Goal: Information Seeking & Learning: Learn about a topic

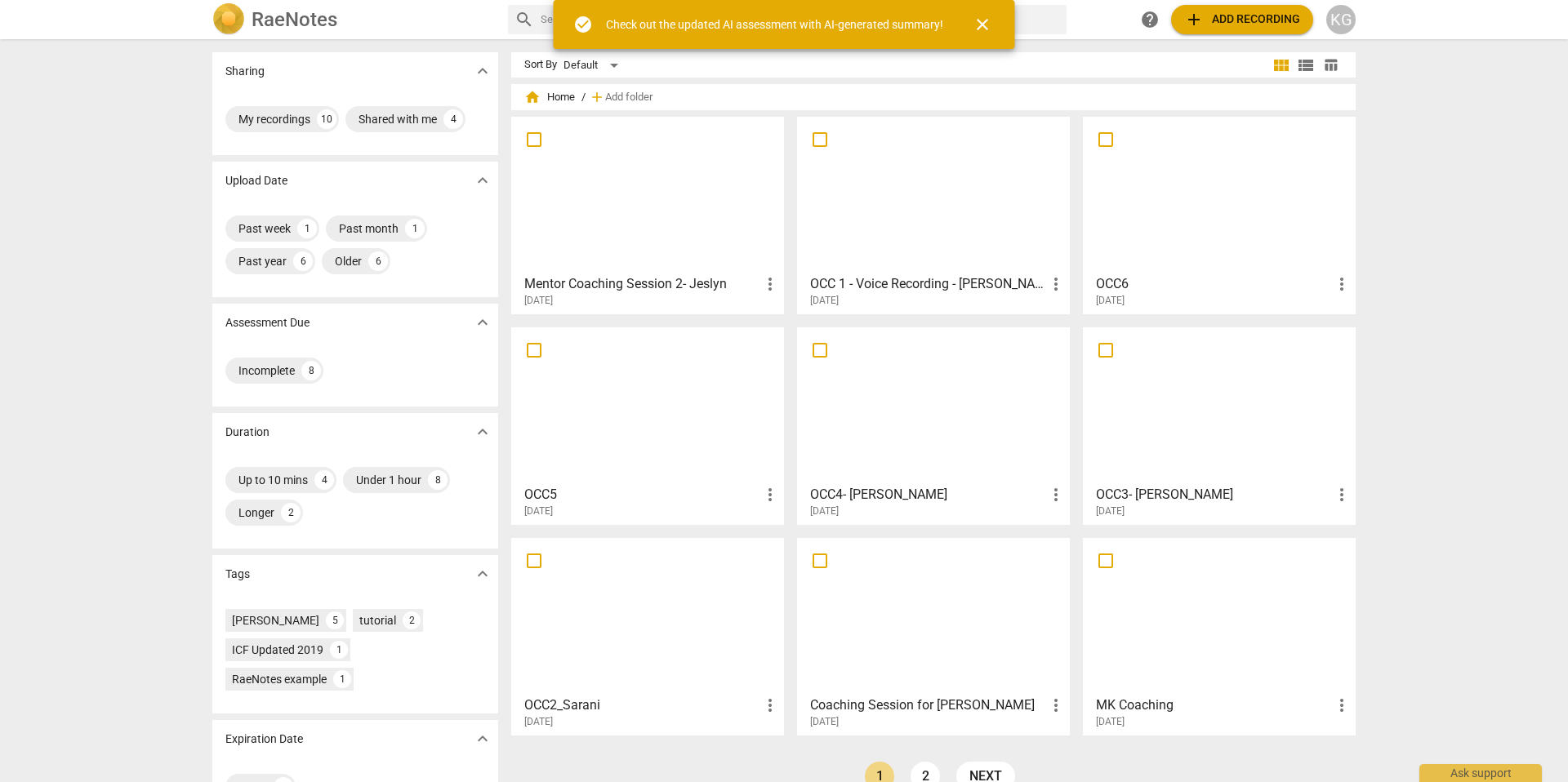
click at [701, 221] on div at bounding box center [648, 194] width 261 height 144
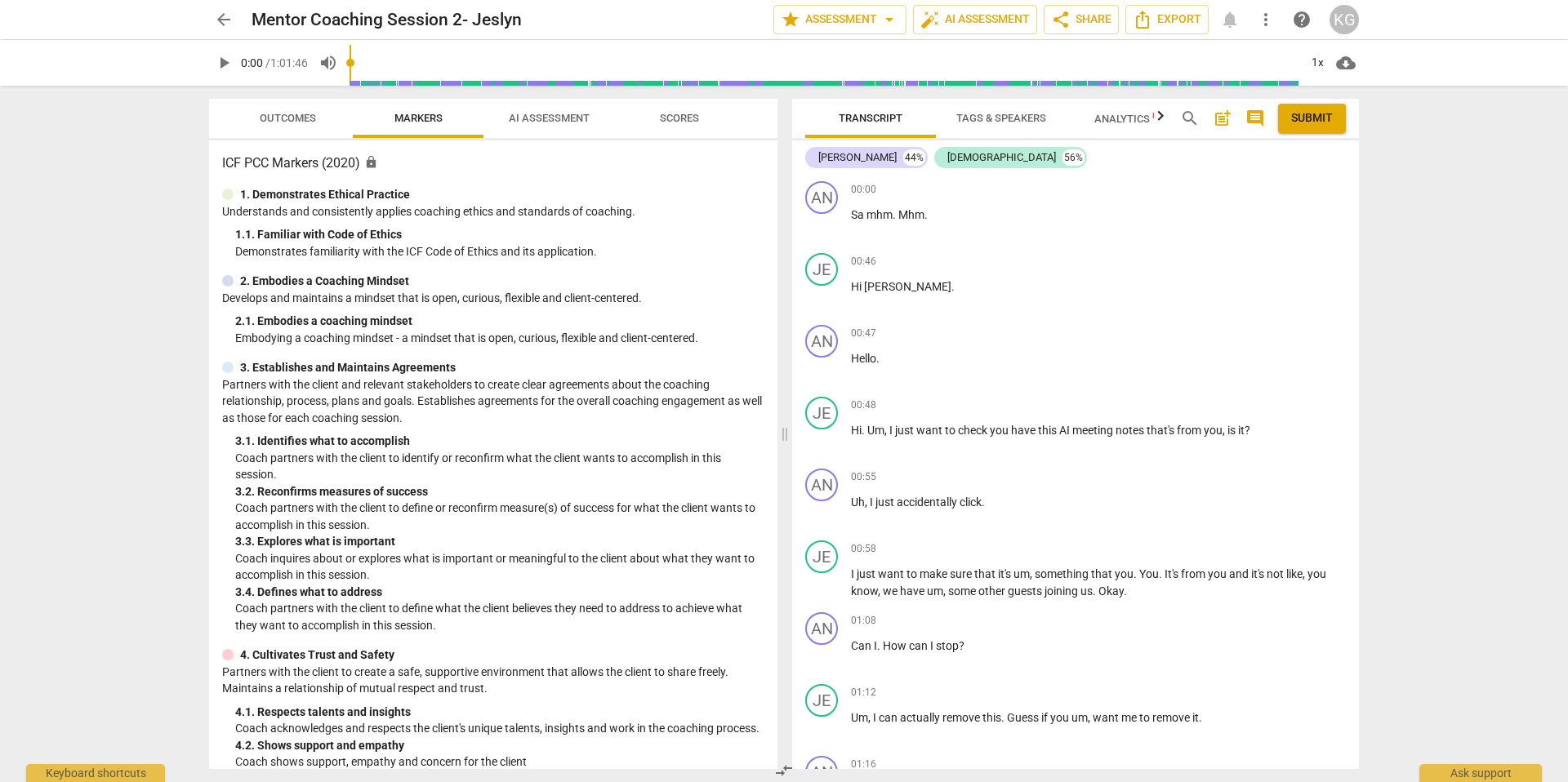
click at [223, 67] on span "play_arrow" at bounding box center [224, 63] width 20 height 20
click at [368, 37] on input "range" at bounding box center [823, 62] width 949 height 52
click at [393, 40] on input "range" at bounding box center [823, 62] width 949 height 52
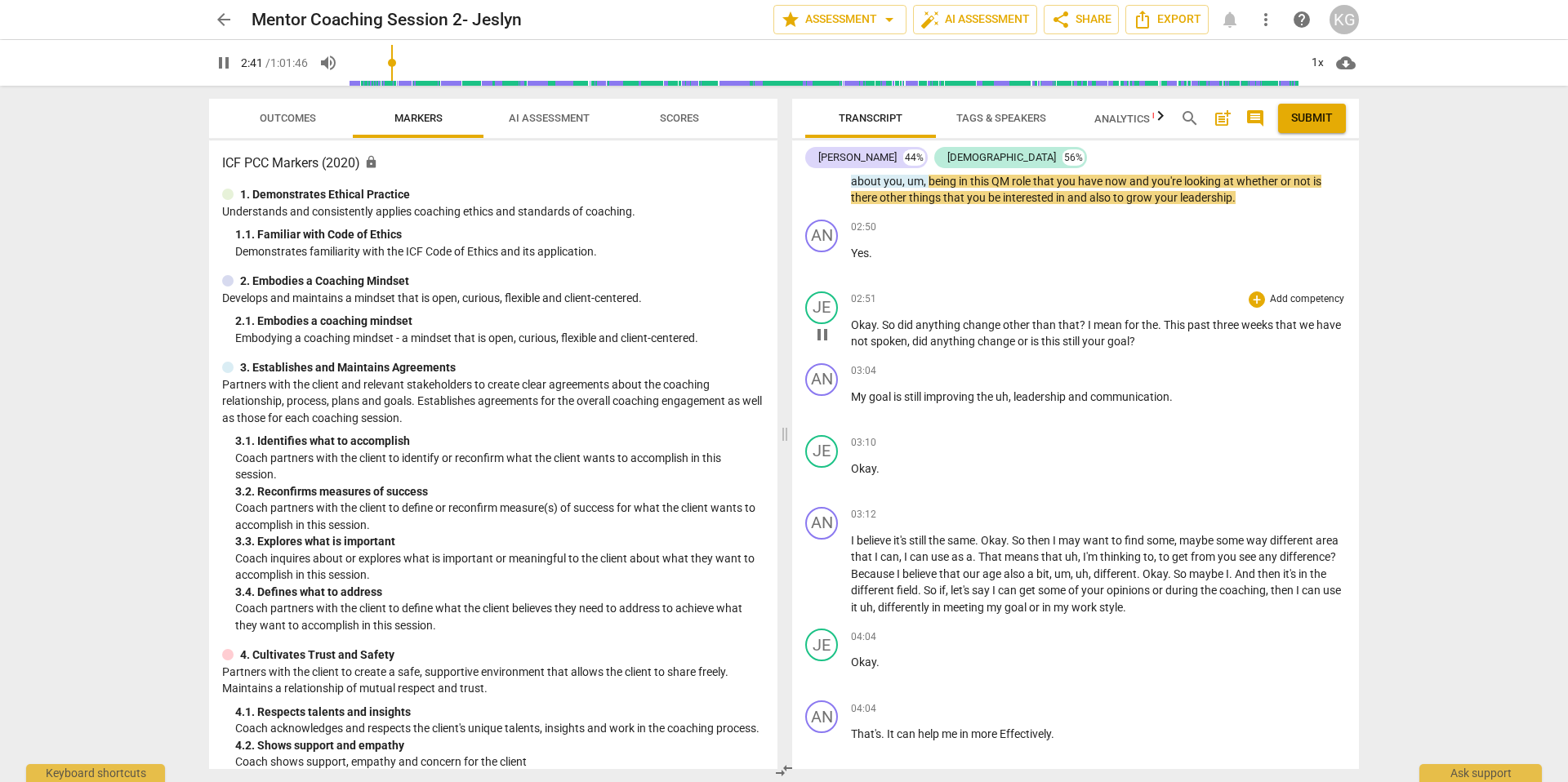
scroll to position [1852, 0]
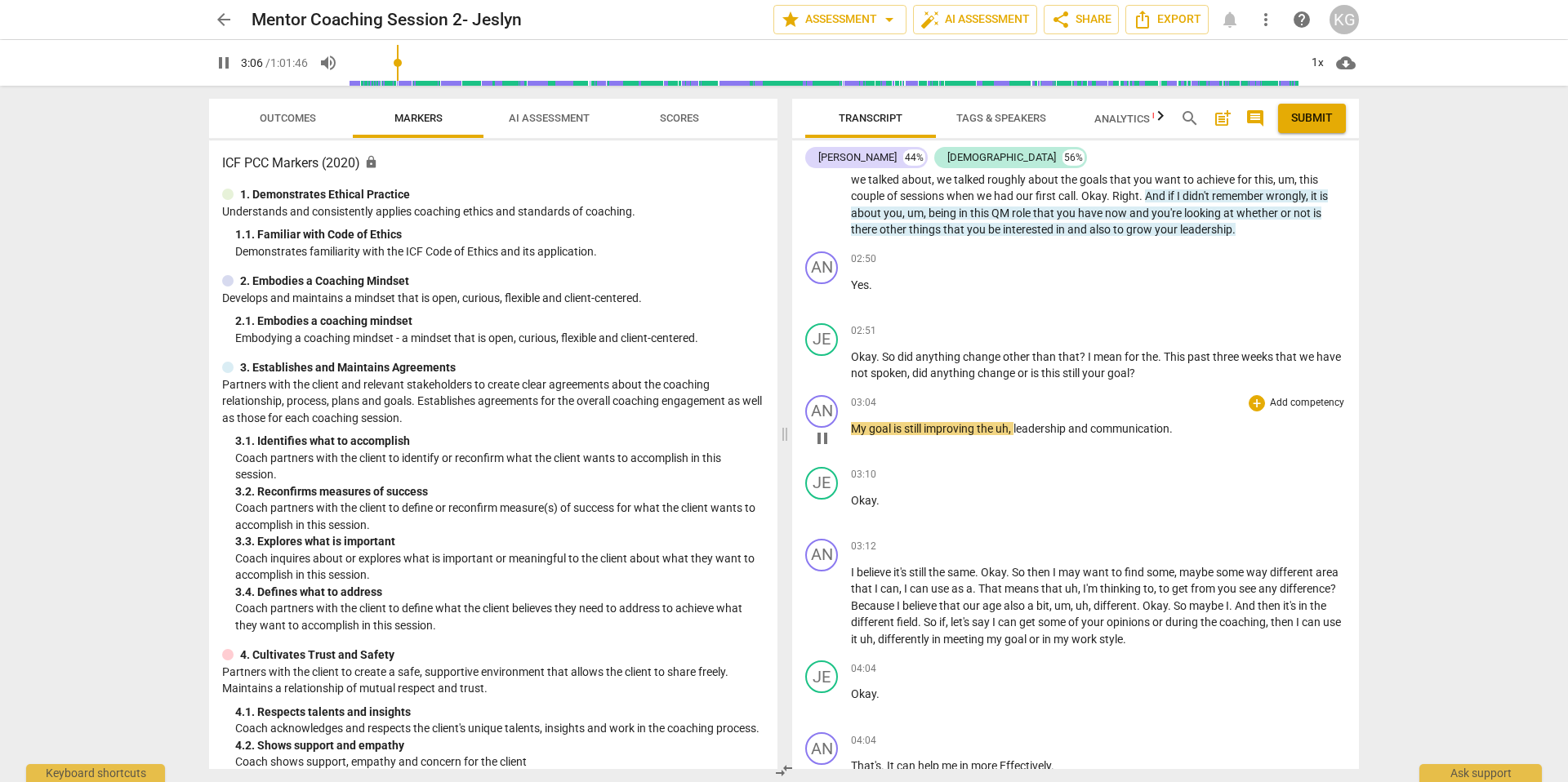
click at [820, 432] on span "pause" at bounding box center [822, 439] width 20 height 20
drag, startPoint x: 855, startPoint y: 423, endPoint x: 1185, endPoint y: 435, distance: 330.2
click at [1185, 435] on p "My goal is still improving the uh , leadership and communication ." at bounding box center [1098, 429] width 495 height 17
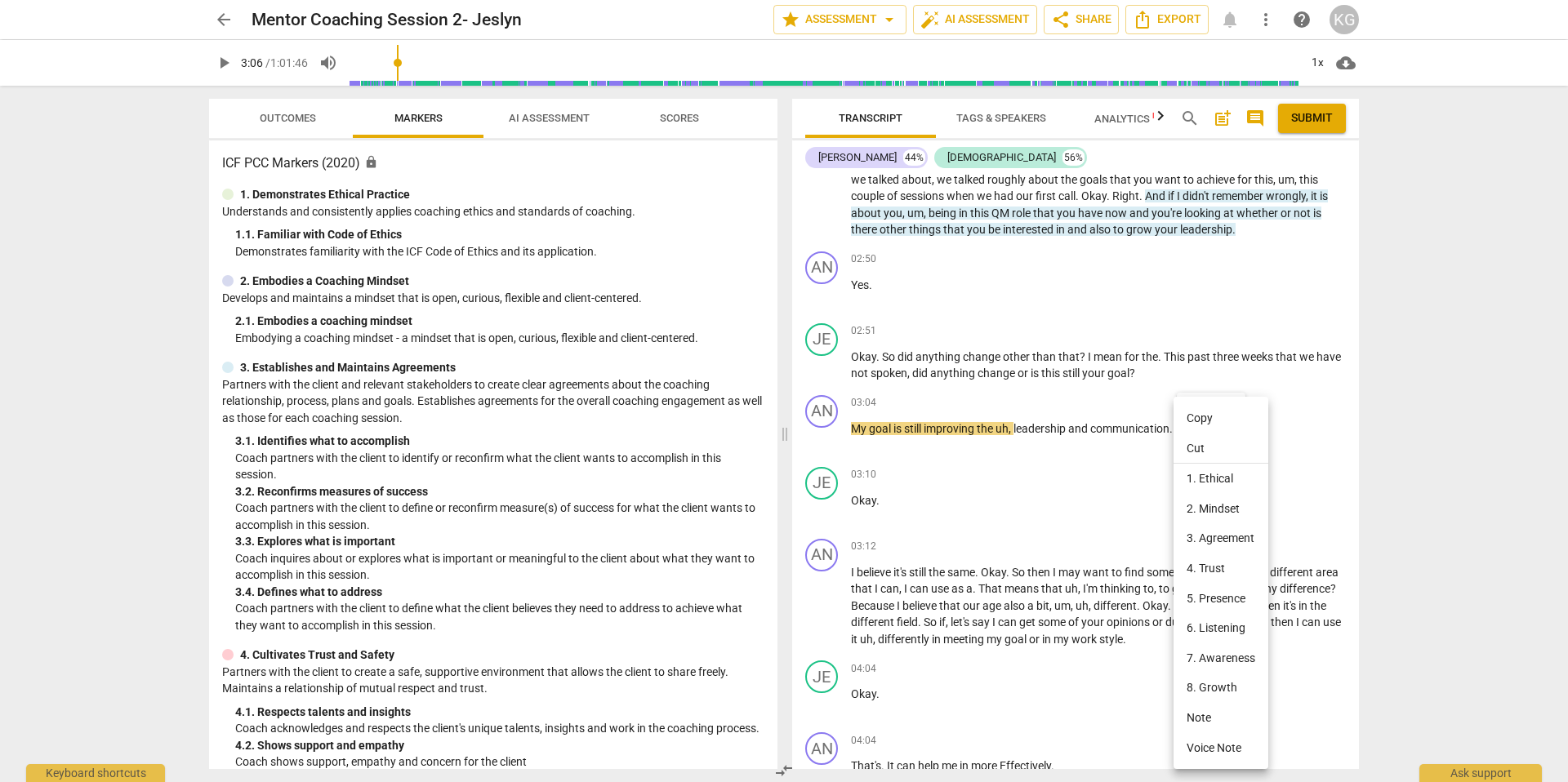
click at [1137, 424] on div at bounding box center [784, 391] width 1568 height 782
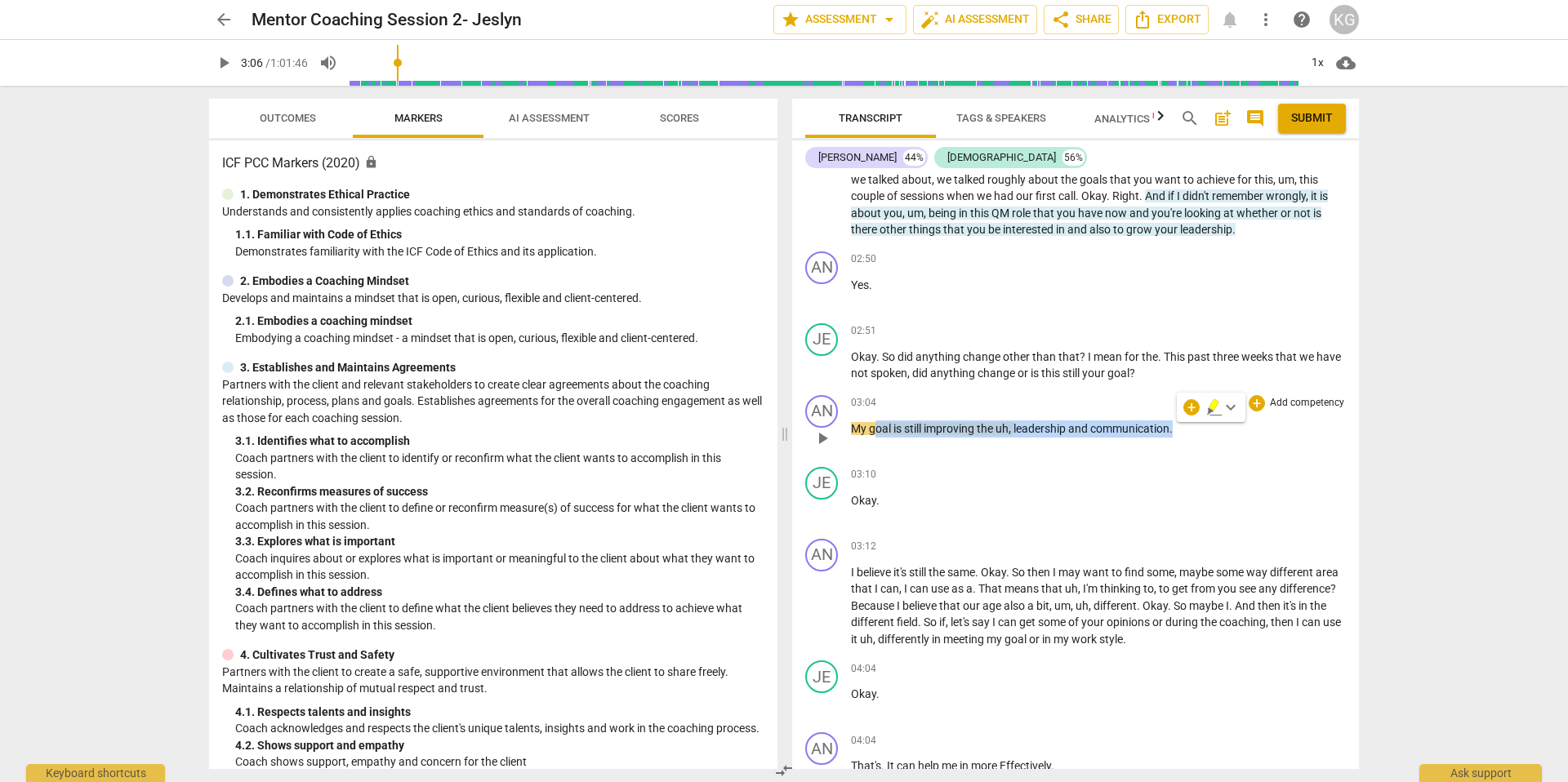
drag, startPoint x: 1178, startPoint y: 428, endPoint x: 874, endPoint y: 430, distance: 304.0
click at [874, 430] on p "My goal is still improving the uh , leadership and communication ." at bounding box center [1098, 429] width 495 height 17
click at [825, 432] on span "play_arrow" at bounding box center [822, 439] width 20 height 20
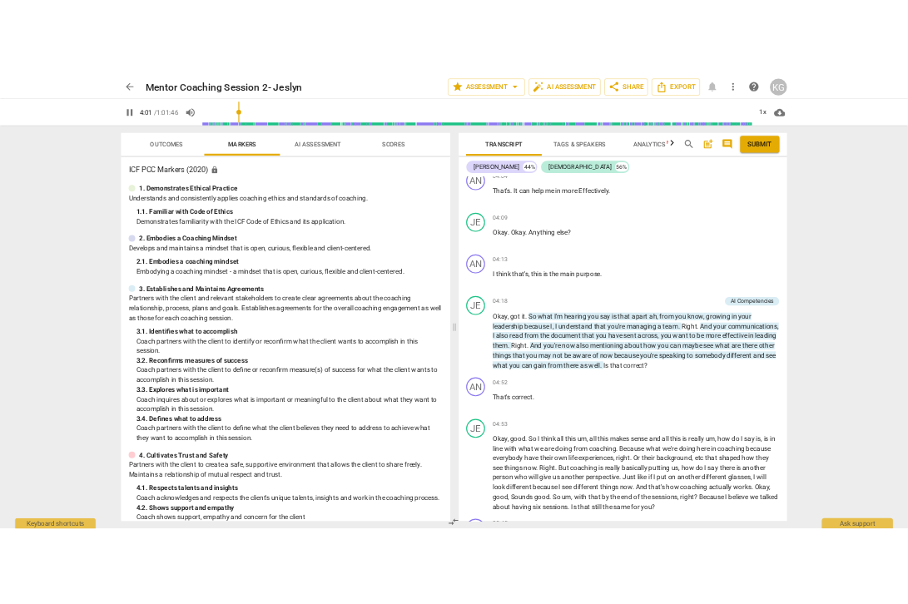
scroll to position [2477, 0]
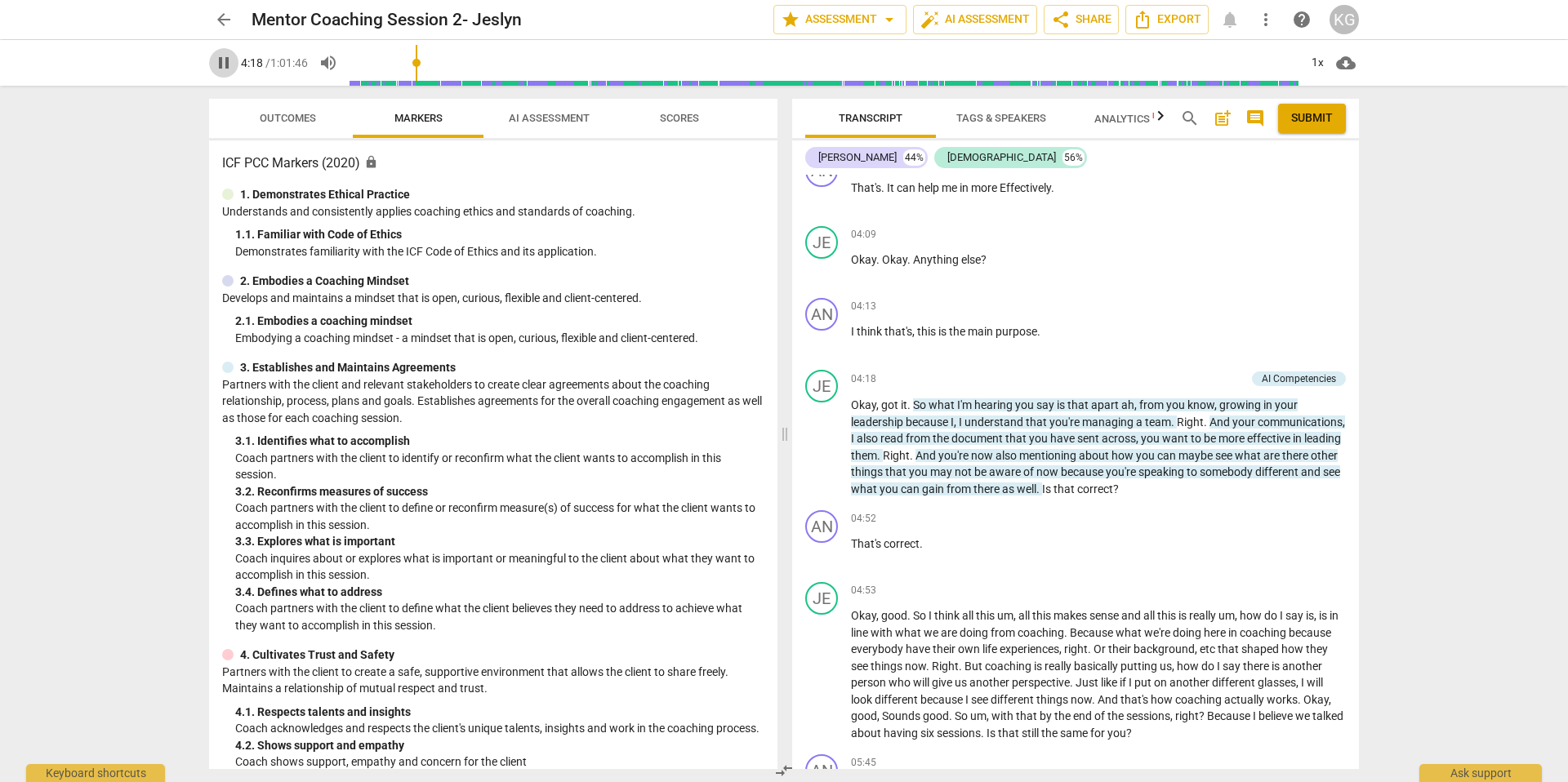
click at [227, 64] on span "pause" at bounding box center [224, 63] width 20 height 20
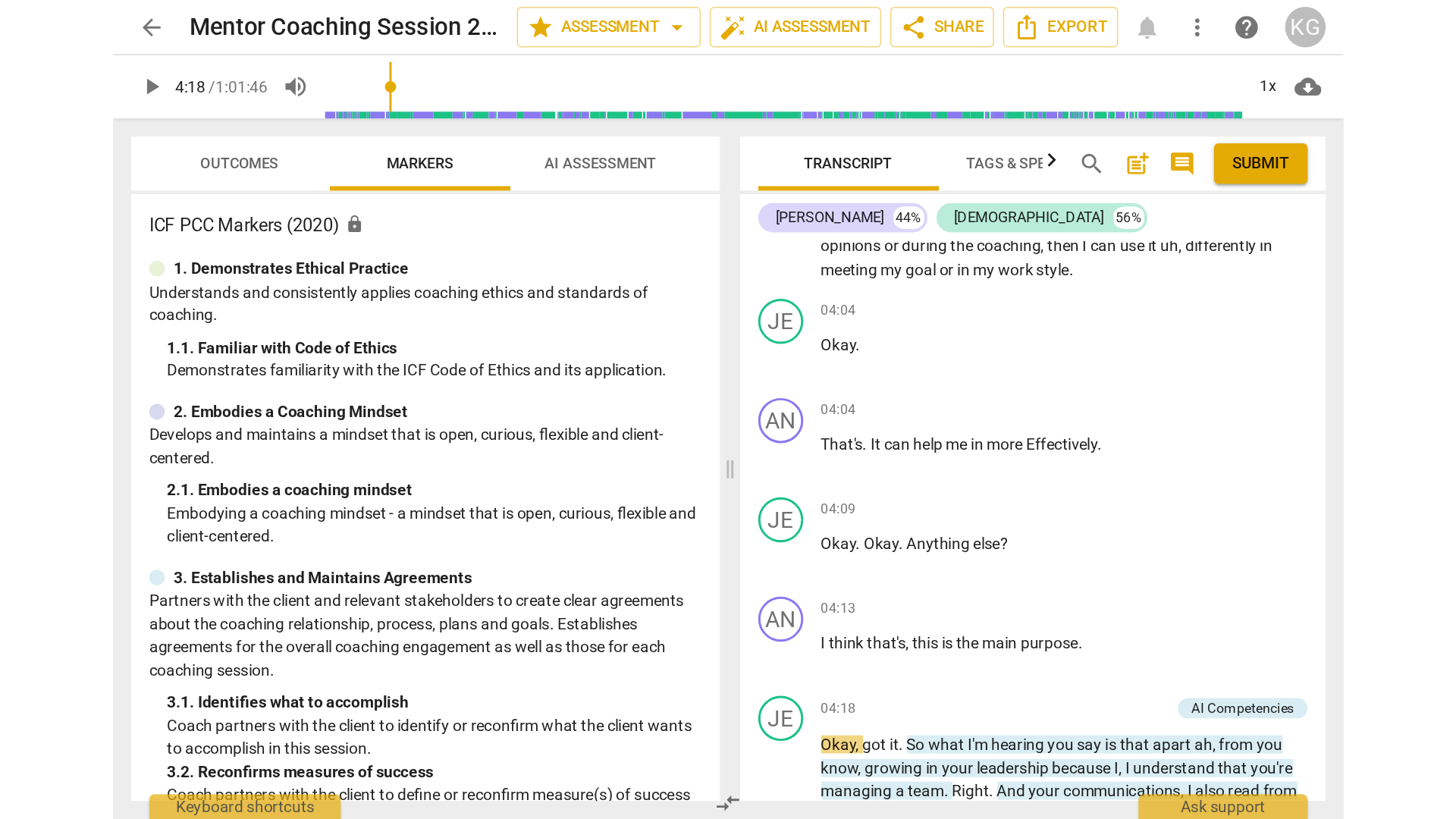
scroll to position [2380, 0]
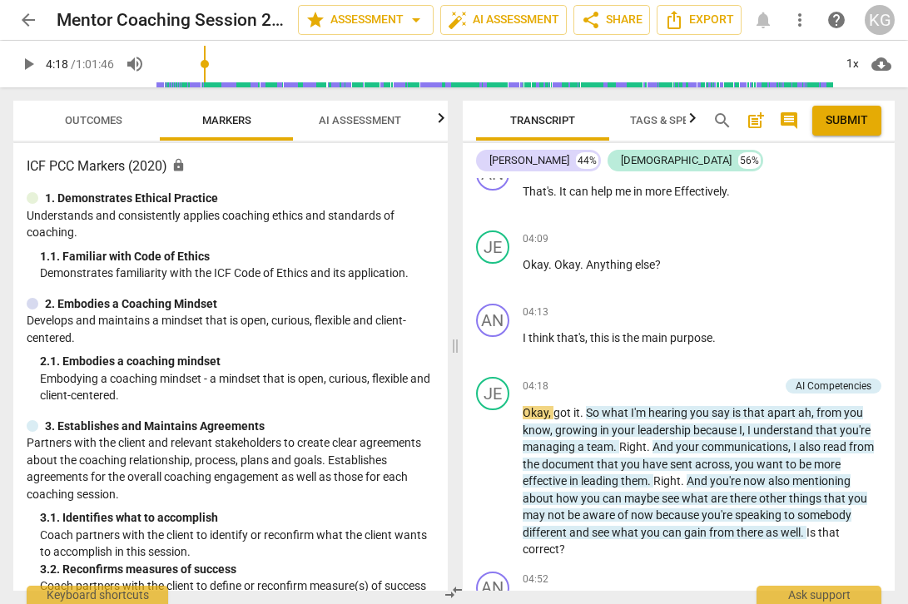
click at [21, 62] on span "play_arrow" at bounding box center [28, 64] width 20 height 20
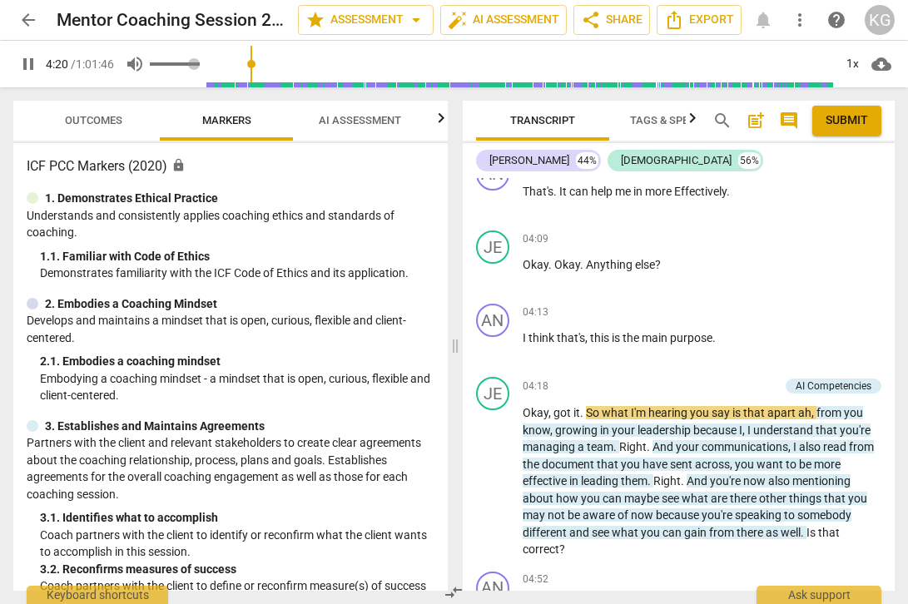
type input "261"
type input "0.46"
type input "261"
type input "0.46"
click at [176, 65] on input "range" at bounding box center [175, 63] width 50 height 3
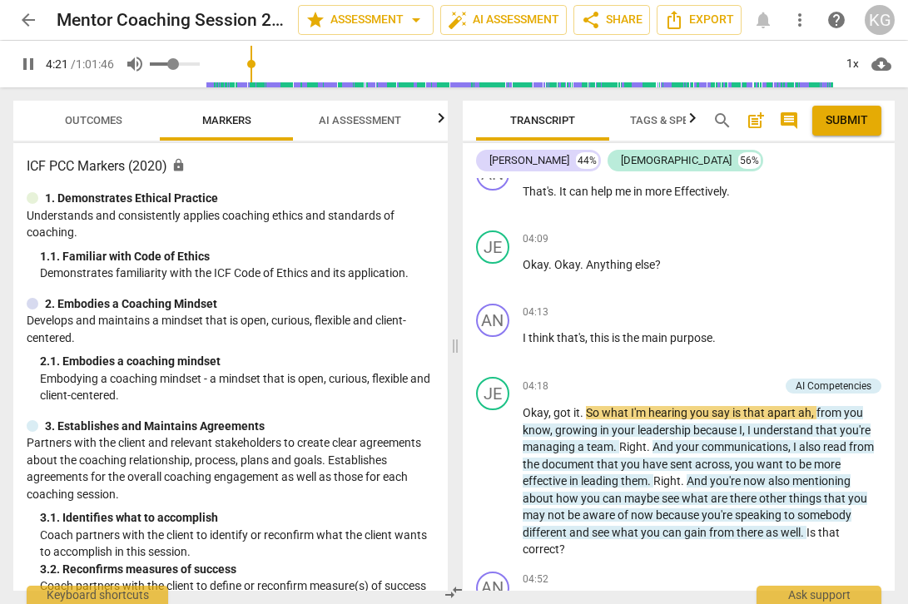
type input "262"
type input "0.4"
type input "262"
type input "0.38"
type input "262"
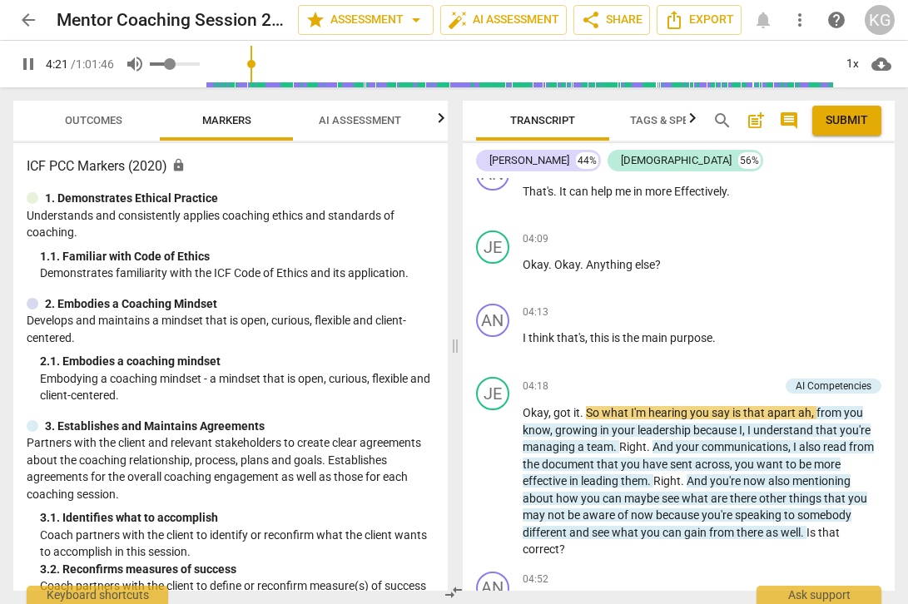
type input "0.37"
type input "262"
type input "0.36"
type input "262"
type input "0.35"
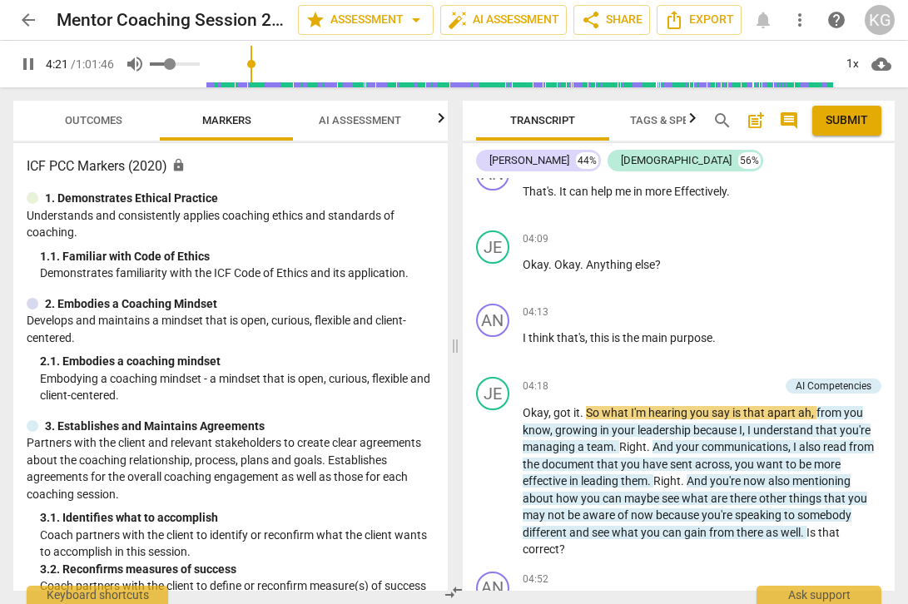
type input "262"
type input "0.32"
type input "262"
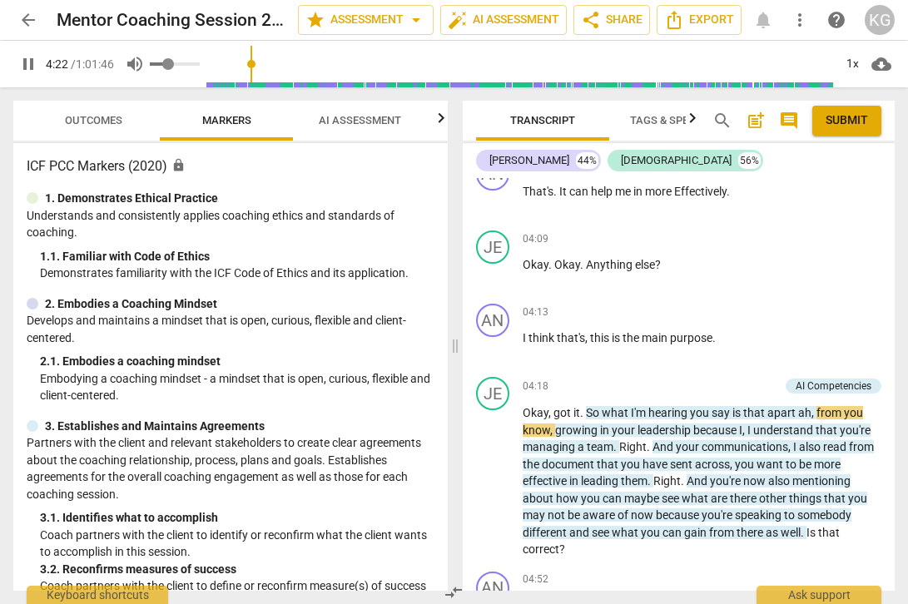
type input "0.31"
type input "262"
type input "0.3"
type input "262"
type input "0.29"
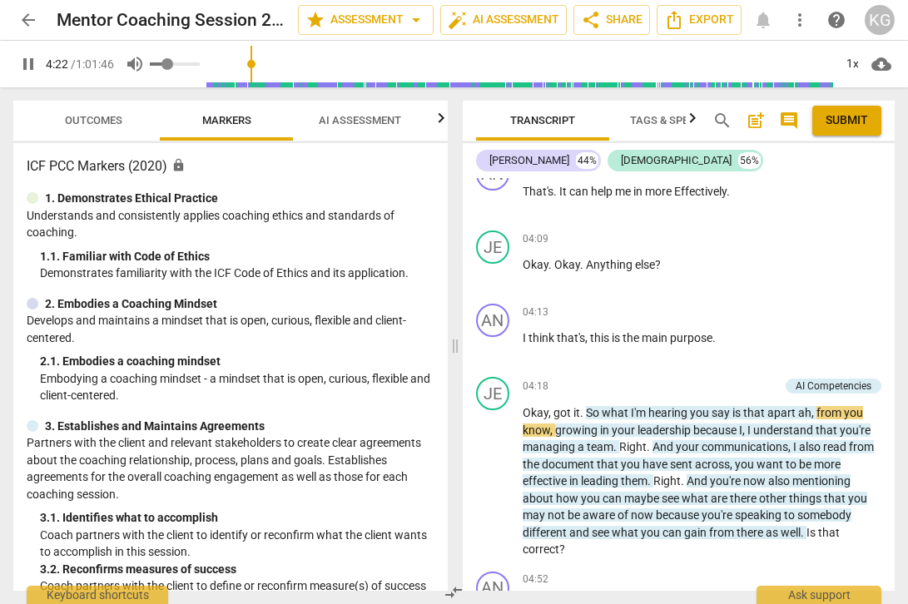
type input "262"
type input "0.28"
type input "262"
type input "0.27"
type input "263"
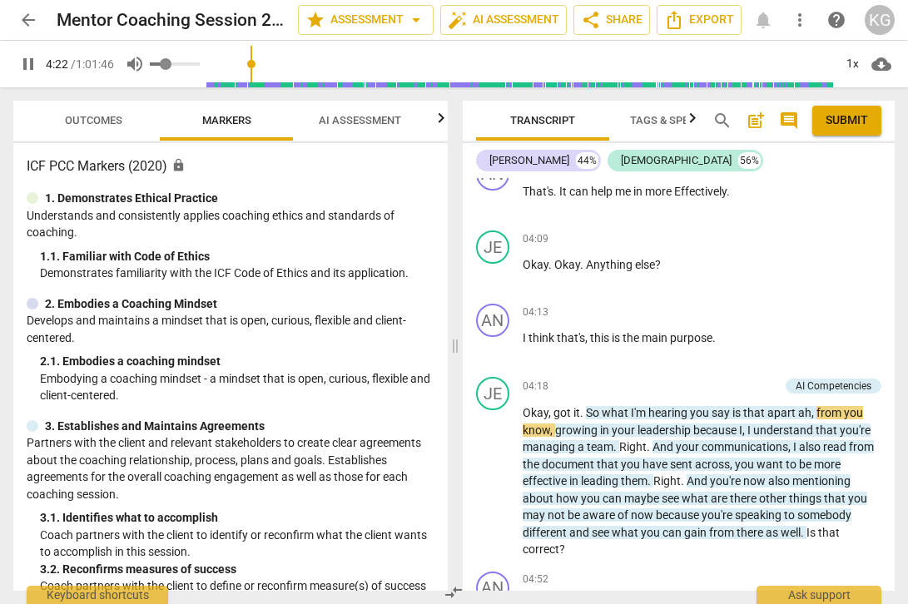
type input "0.27"
click at [169, 66] on input "range" at bounding box center [175, 63] width 50 height 3
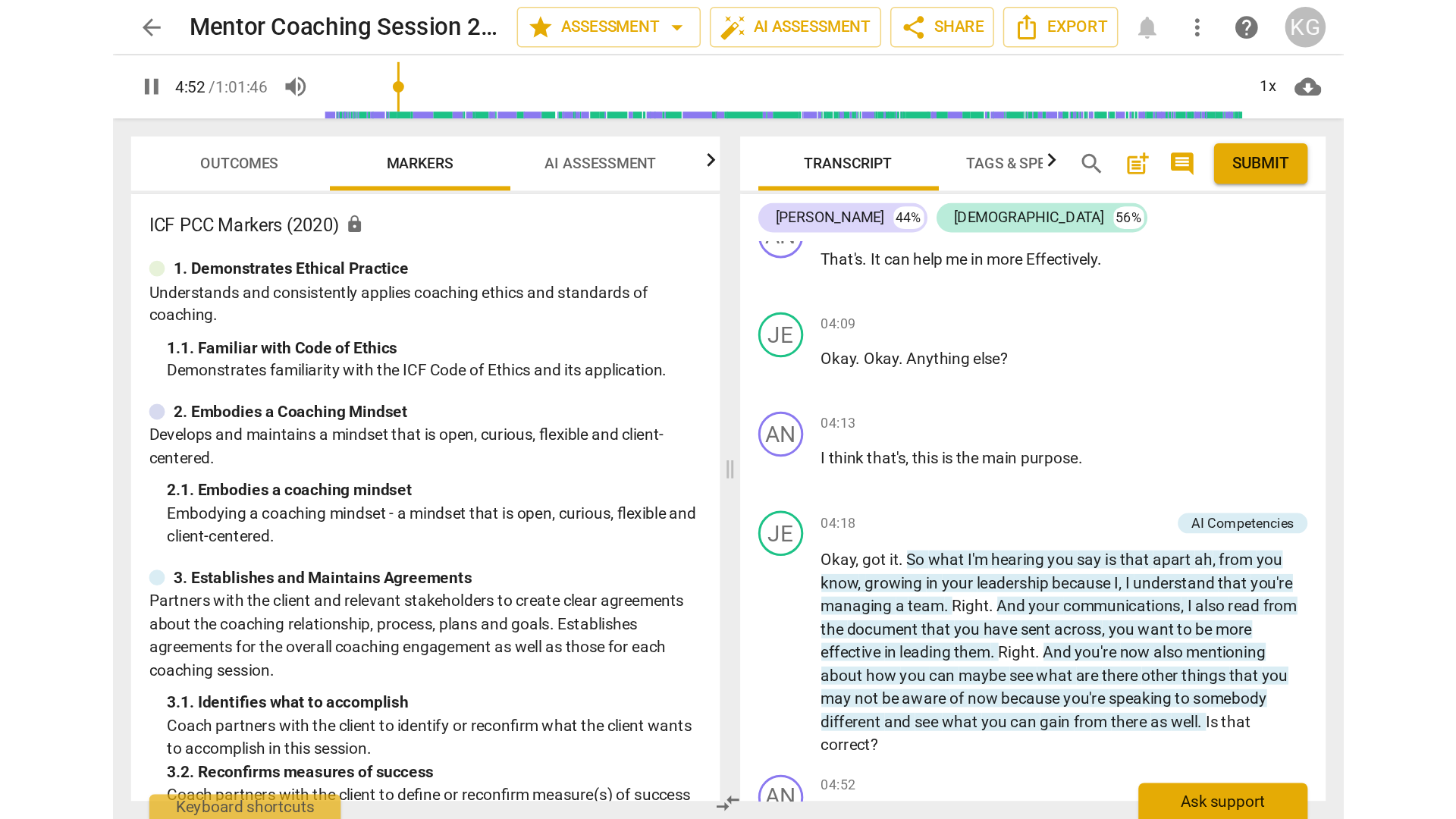
scroll to position [2765, 0]
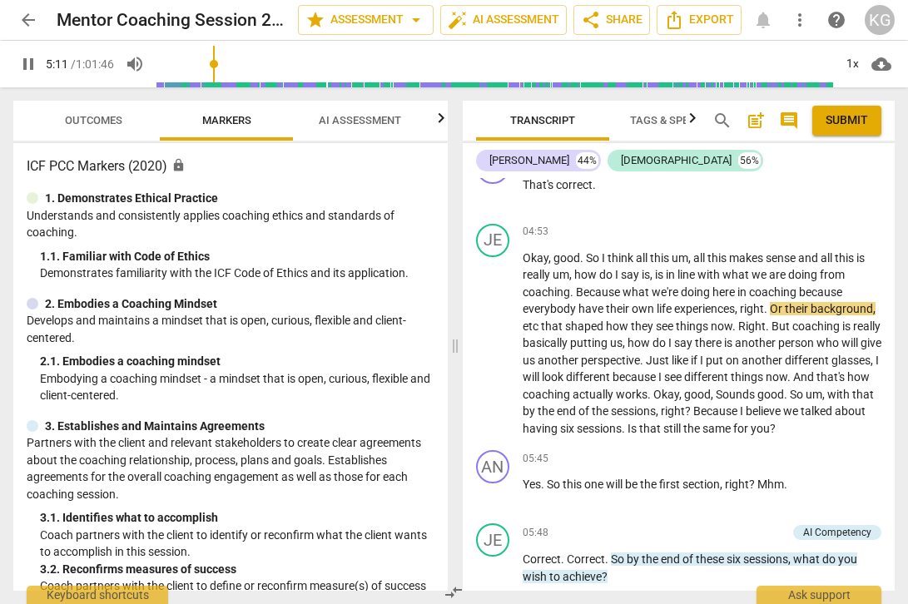
click at [23, 66] on span "pause" at bounding box center [28, 64] width 20 height 20
click at [22, 67] on span "play_arrow" at bounding box center [28, 64] width 20 height 20
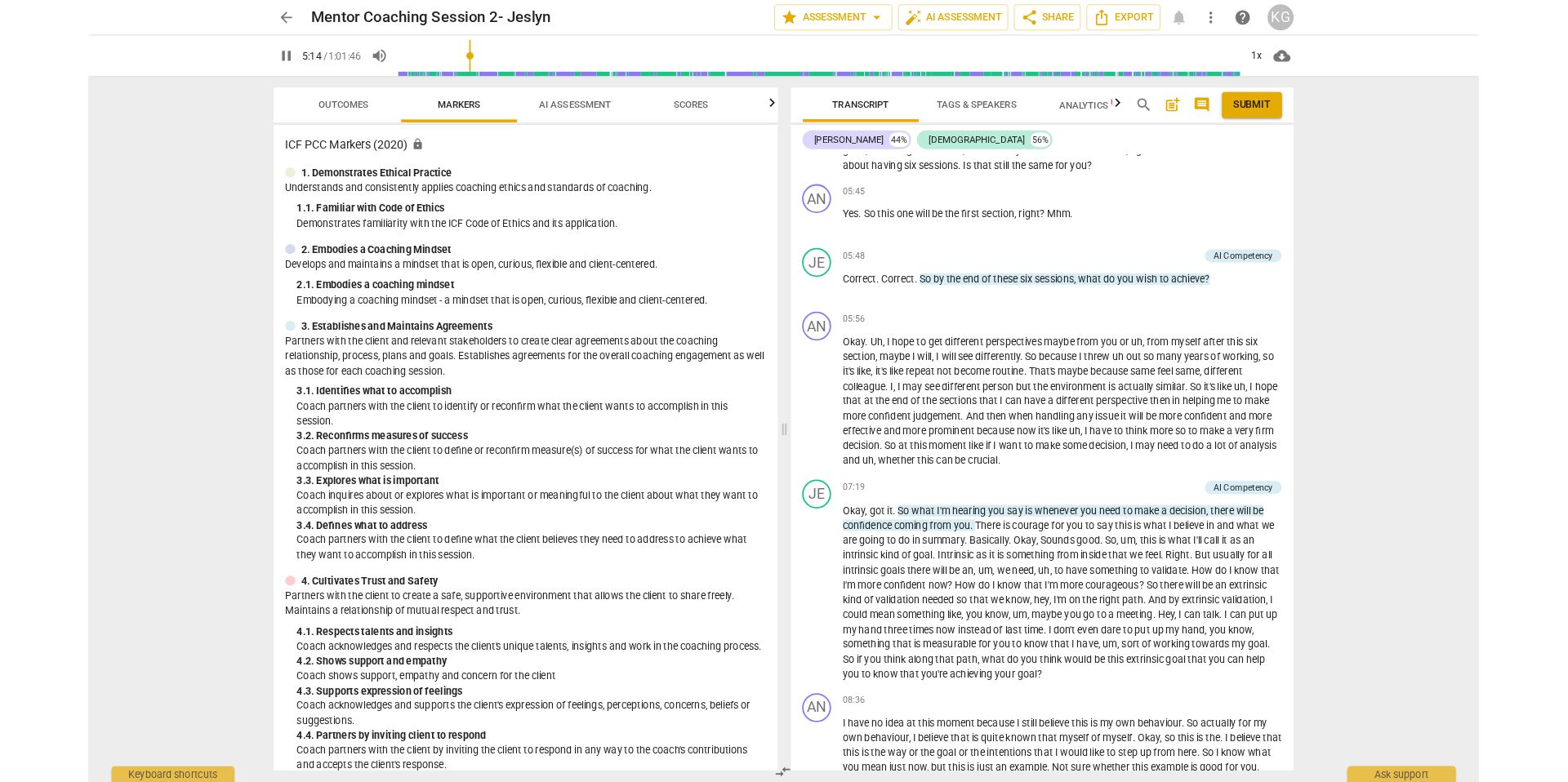
scroll to position [2792, 0]
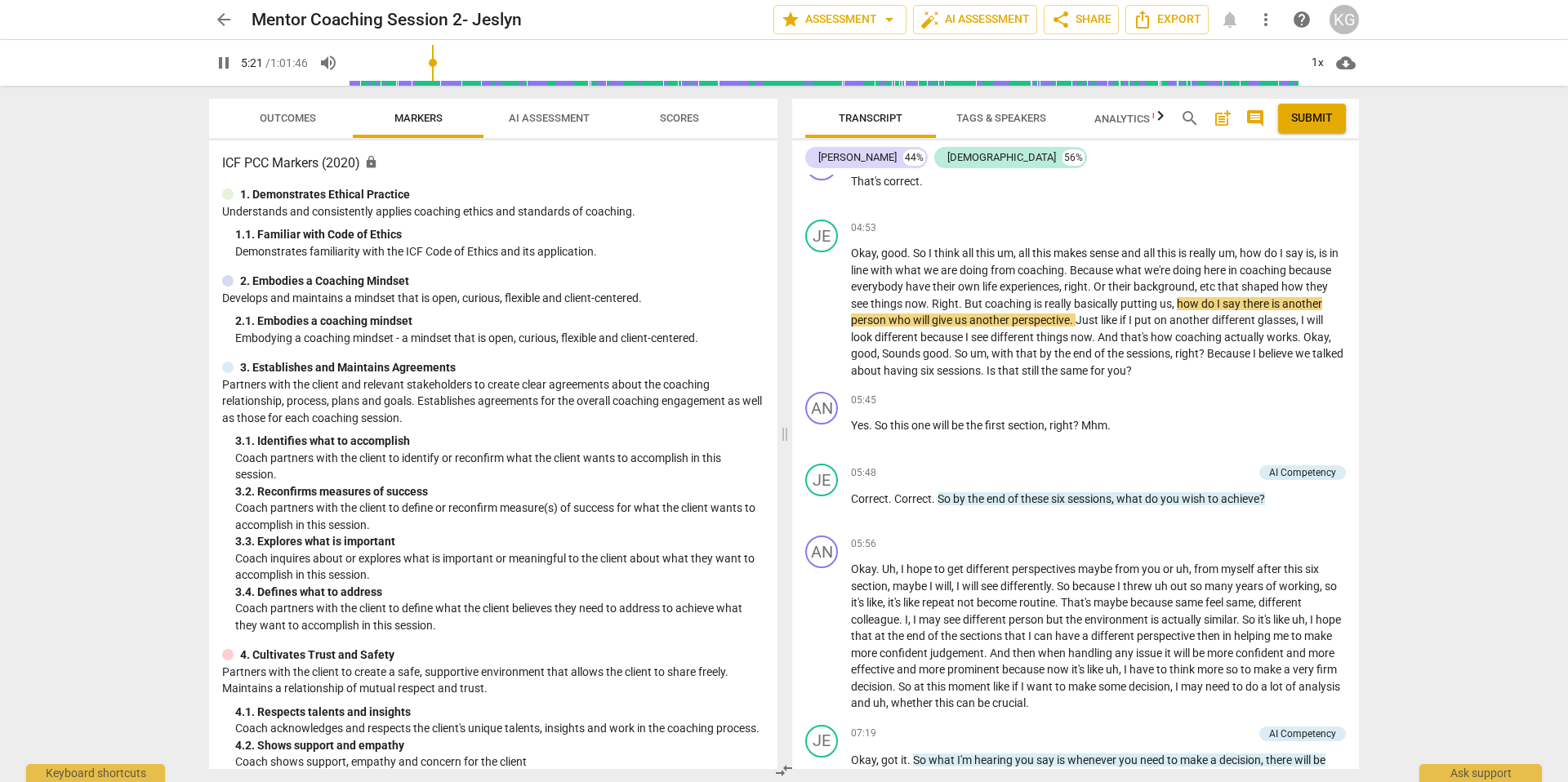
click at [226, 61] on span "pause" at bounding box center [224, 63] width 20 height 20
click at [226, 61] on span "play_arrow" at bounding box center [224, 63] width 20 height 20
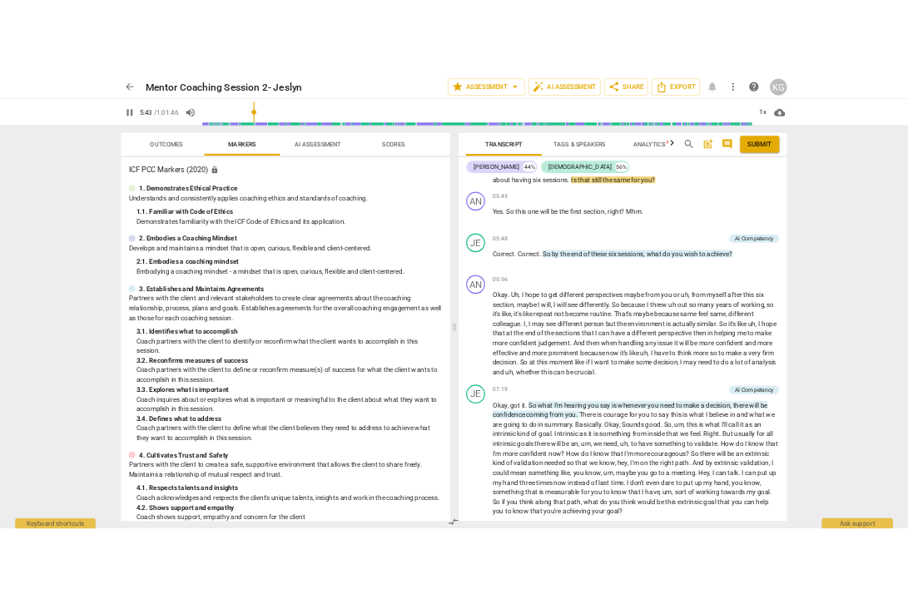
scroll to position [3053, 0]
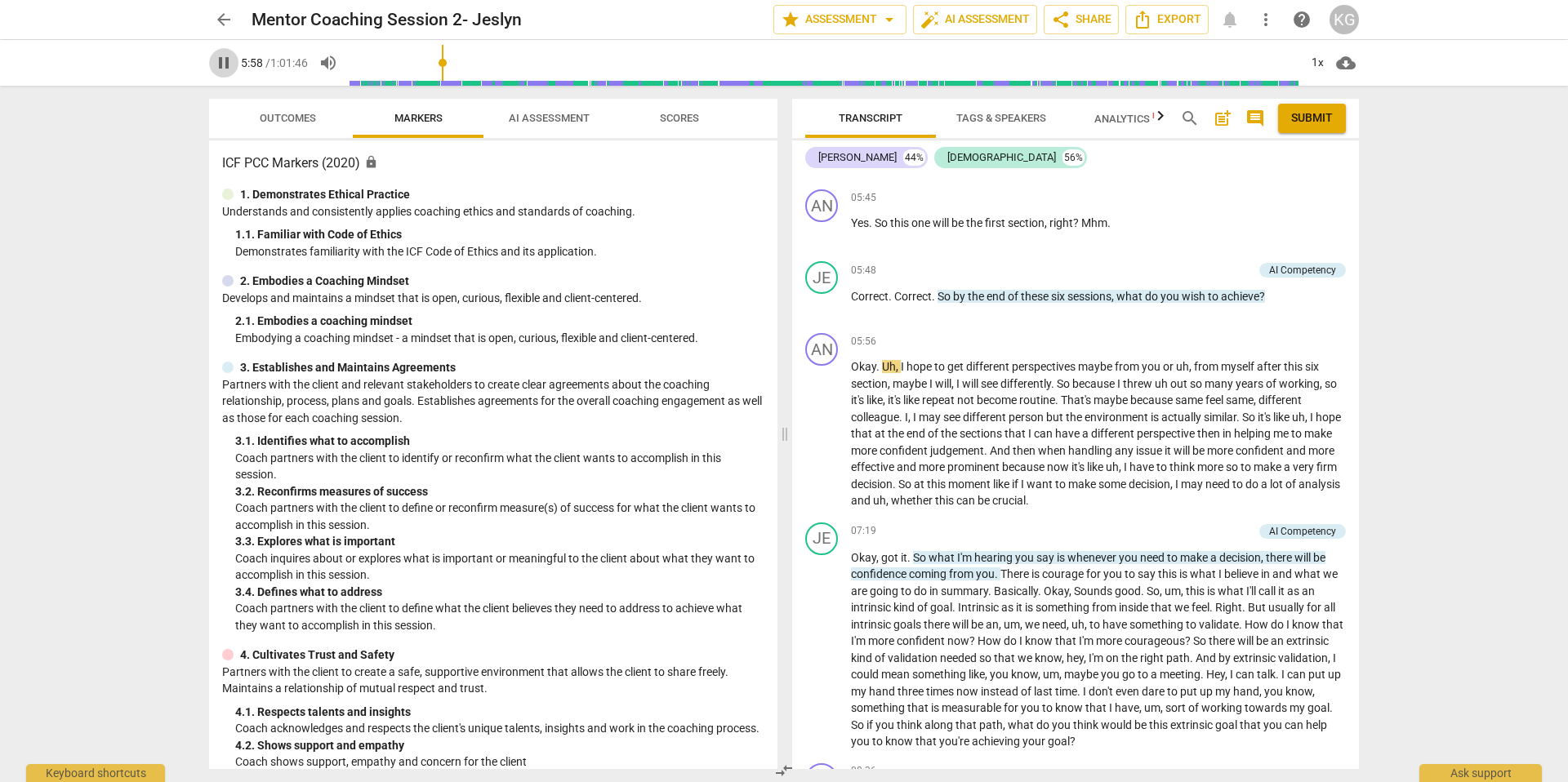
click at [222, 61] on span "pause" at bounding box center [224, 63] width 20 height 20
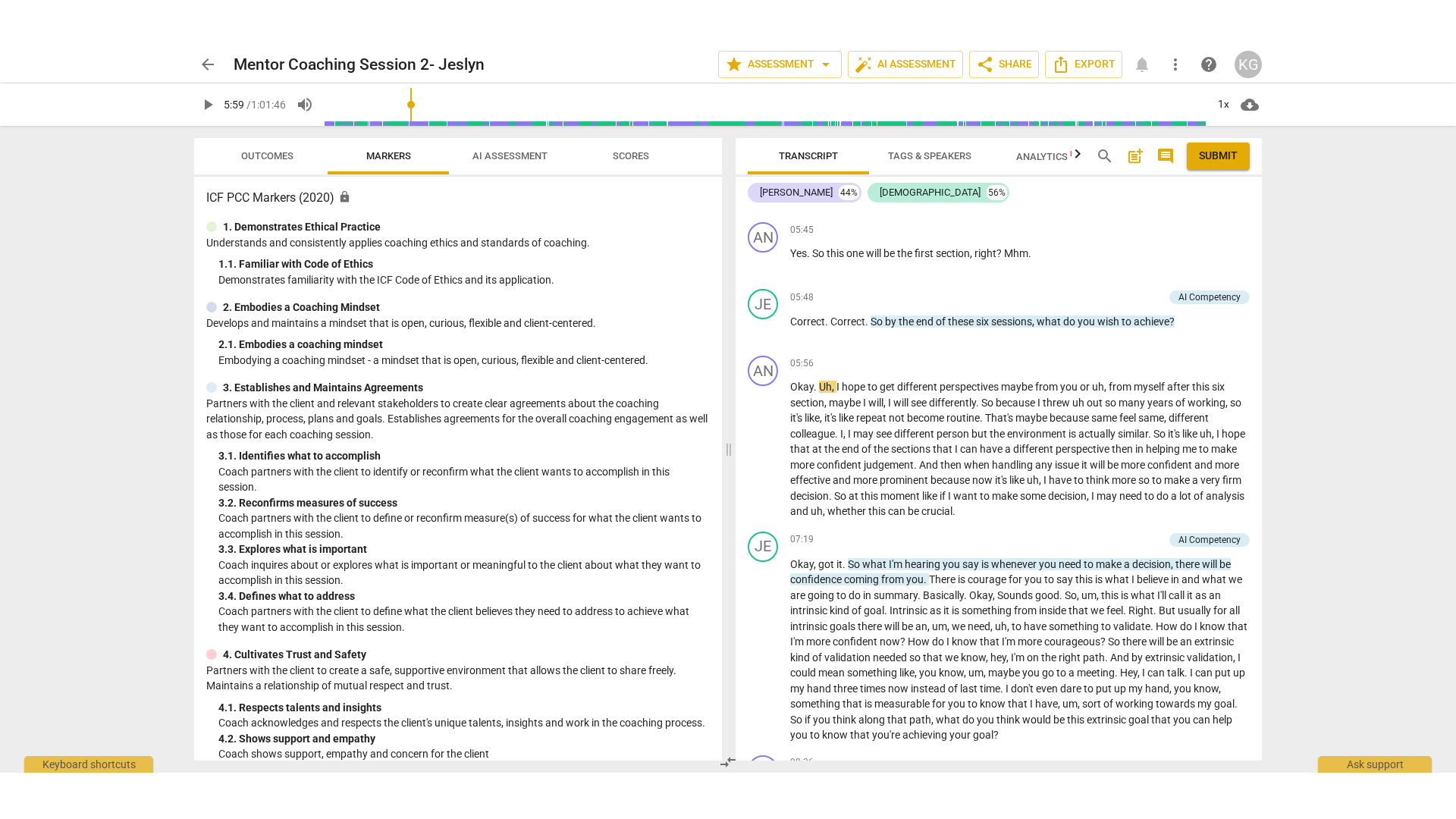
scroll to position [2953, 0]
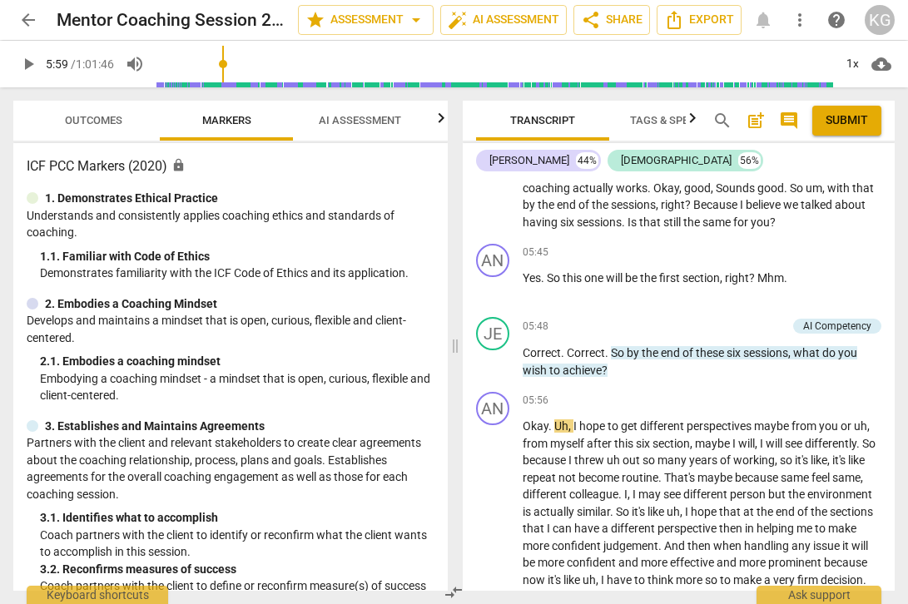
click at [32, 57] on span "play_arrow" at bounding box center [28, 64] width 20 height 20
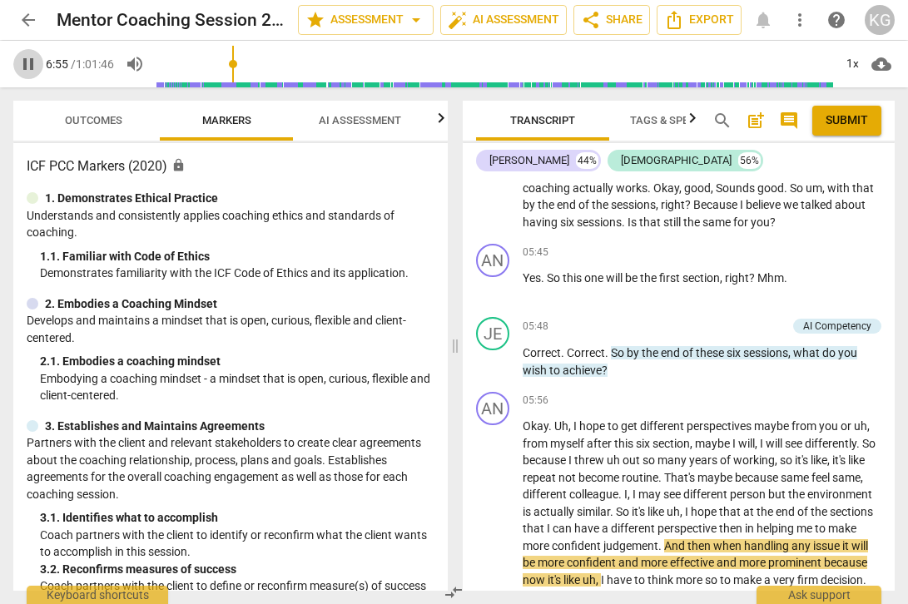
click at [34, 62] on span "pause" at bounding box center [28, 64] width 20 height 20
click at [29, 62] on span "play_arrow" at bounding box center [28, 64] width 20 height 20
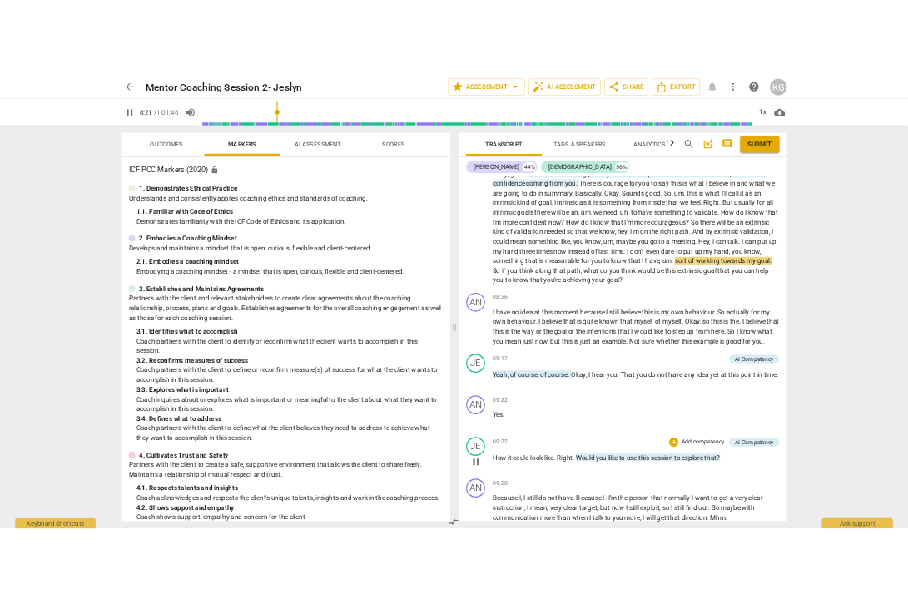
scroll to position [3459, 0]
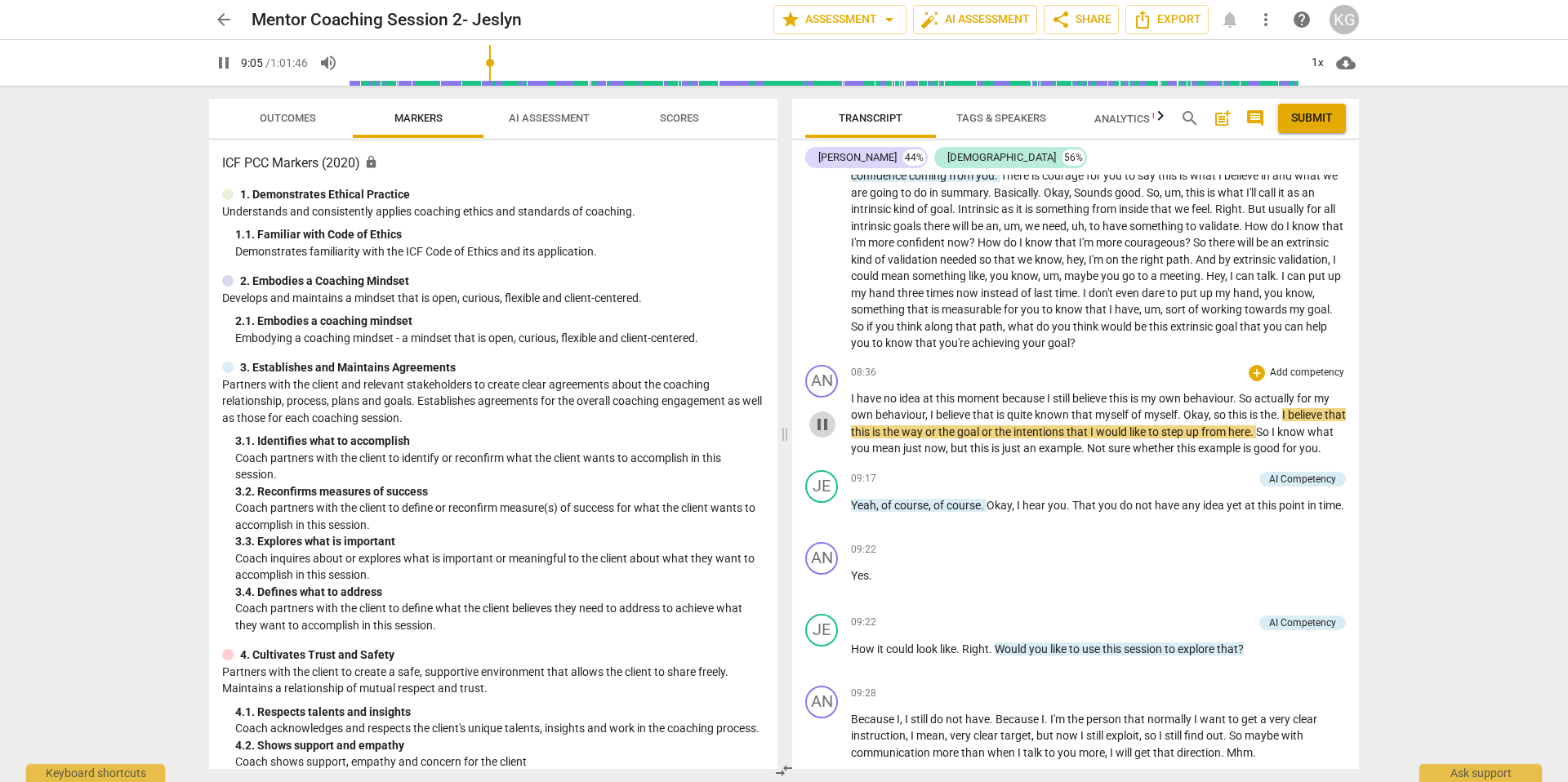
click at [818, 428] on span "pause" at bounding box center [822, 425] width 20 height 20
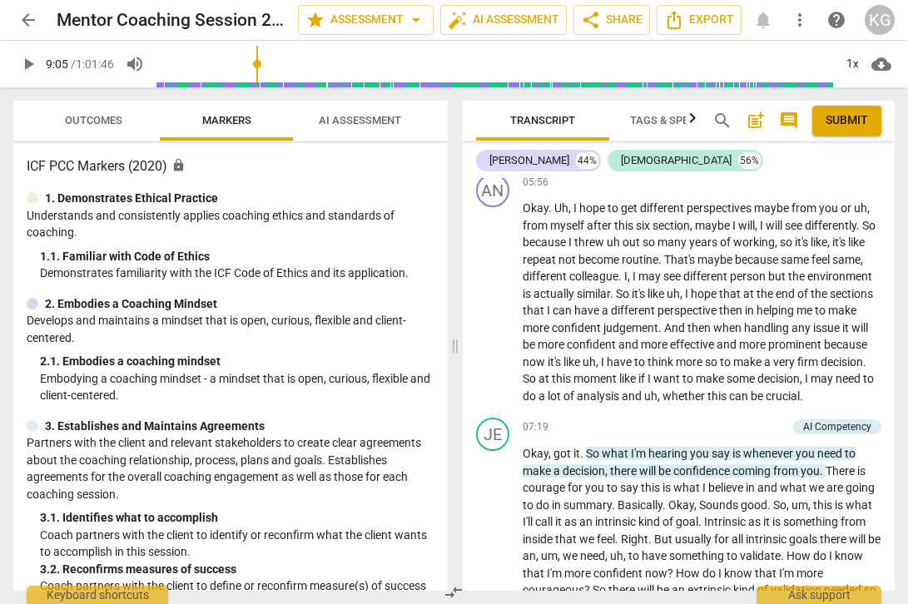
scroll to position [3828, 0]
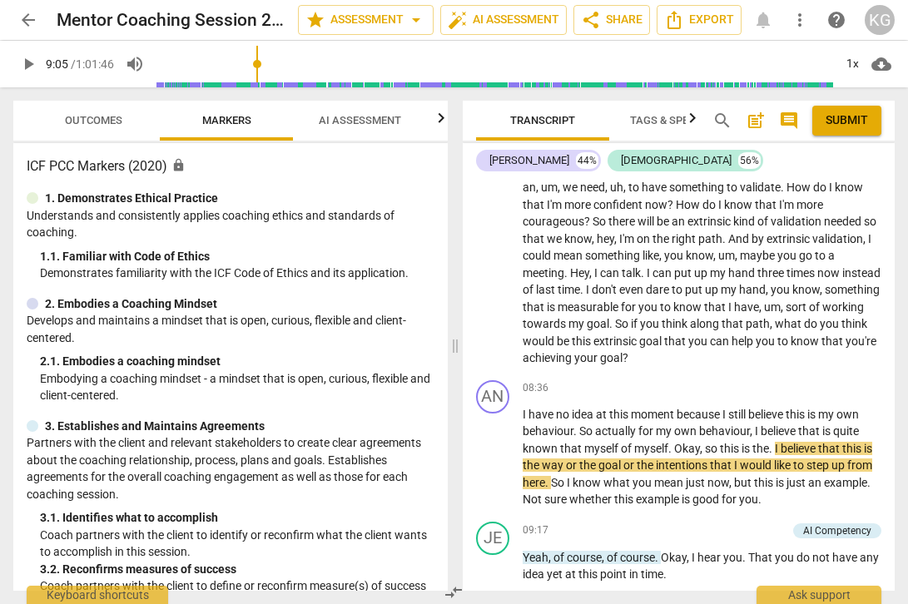
click at [28, 68] on span "play_arrow" at bounding box center [28, 64] width 20 height 20
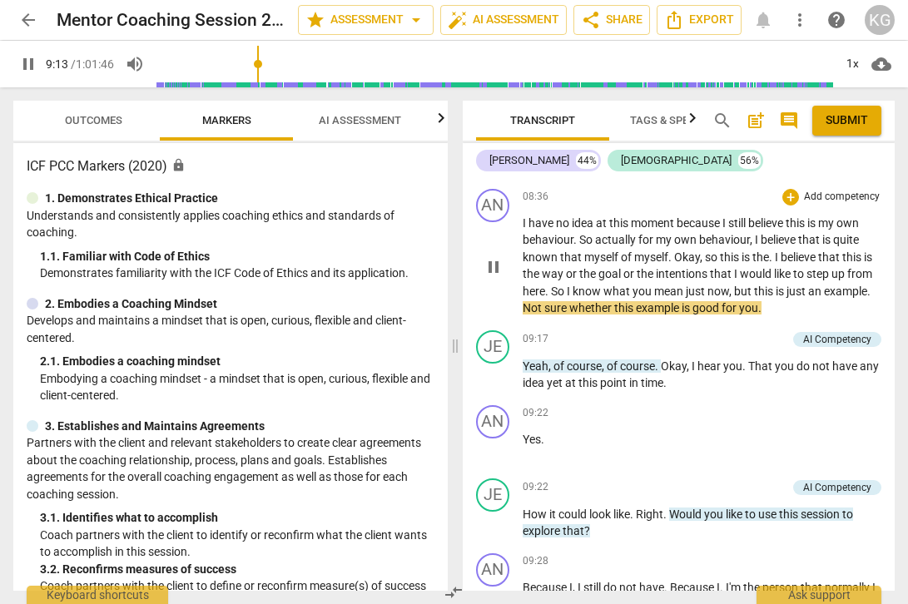
scroll to position [4030, 0]
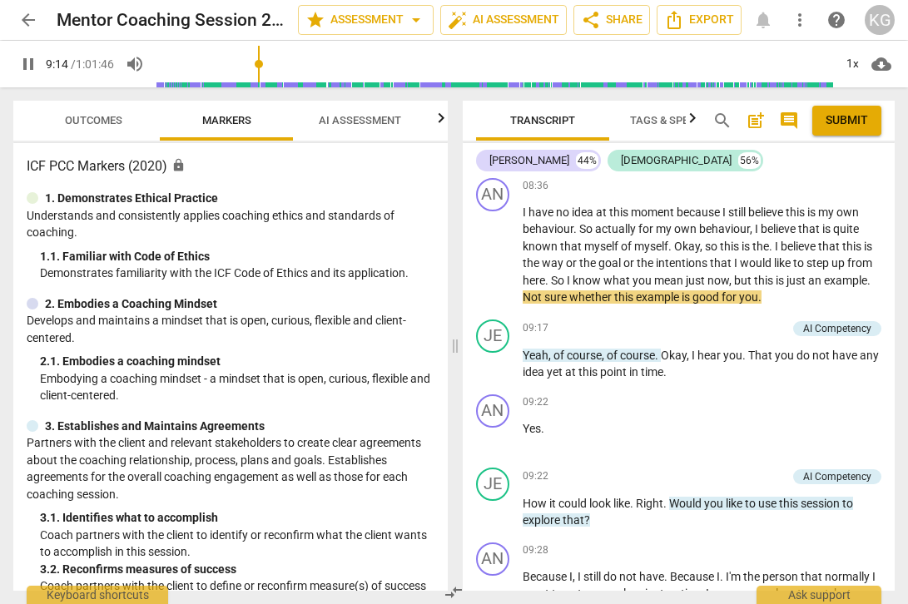
click at [18, 61] on span "pause" at bounding box center [28, 64] width 20 height 20
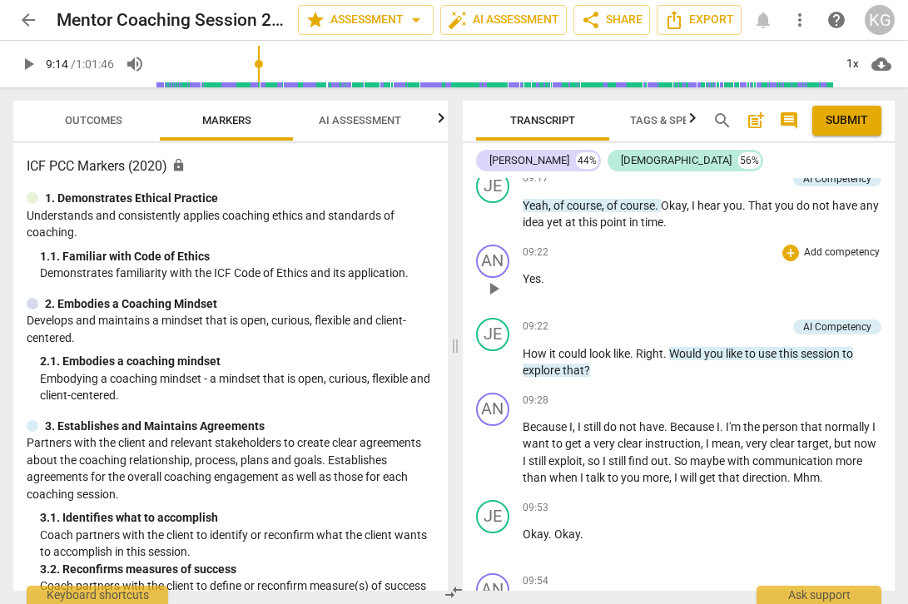
scroll to position [4191, 0]
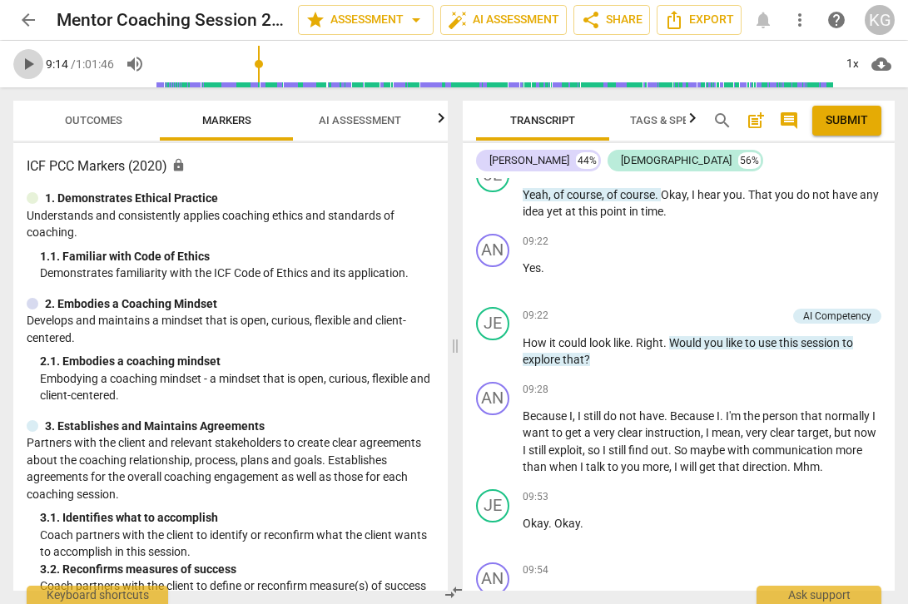
click at [32, 63] on span "play_arrow" at bounding box center [28, 64] width 20 height 20
click at [32, 63] on span "pause" at bounding box center [28, 64] width 20 height 20
click at [22, 66] on span "play_arrow" at bounding box center [28, 64] width 20 height 20
click at [32, 62] on span "play_arrow" at bounding box center [28, 64] width 20 height 20
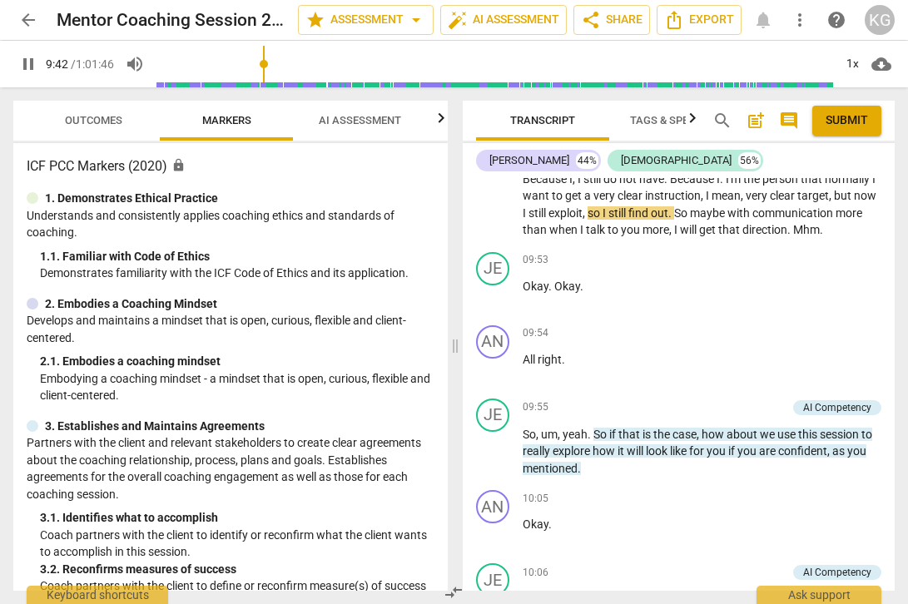
scroll to position [4439, 0]
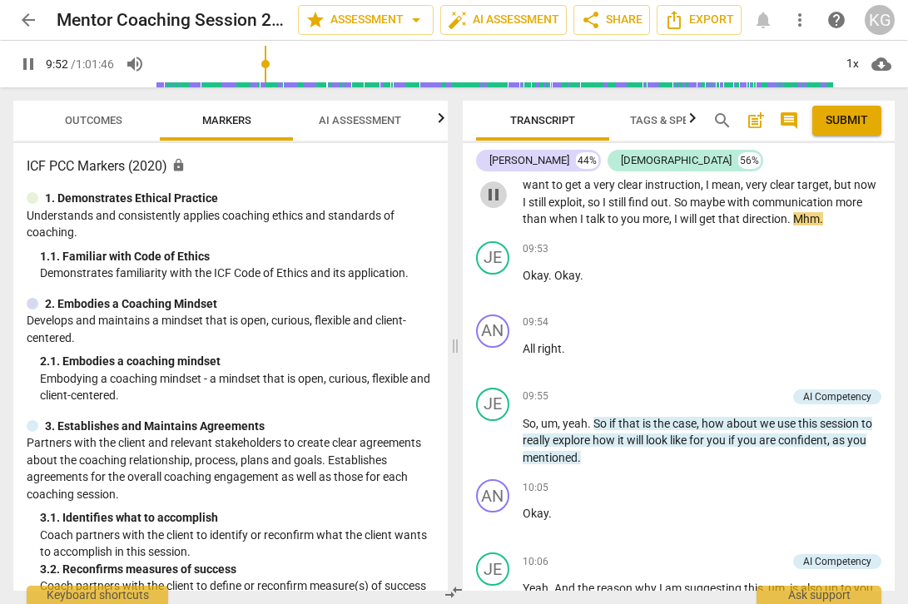
click at [492, 205] on span "pause" at bounding box center [494, 195] width 20 height 20
type input "592"
